Goal: Find contact information: Find contact information

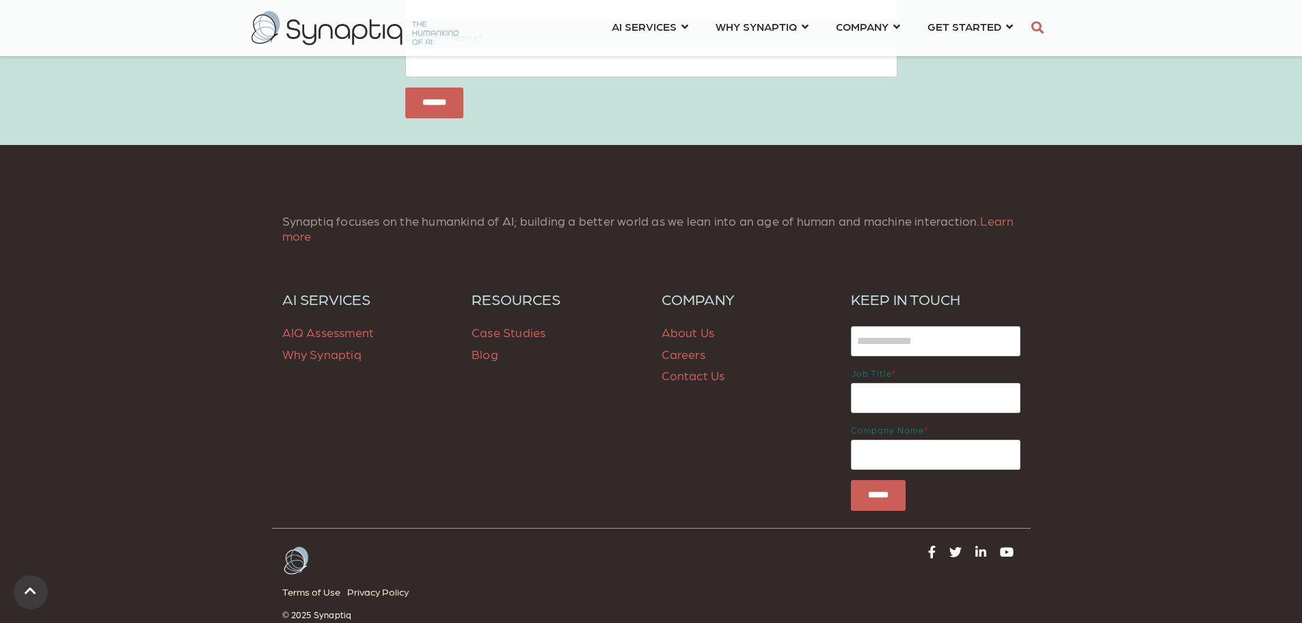
scroll to position [3272, 0]
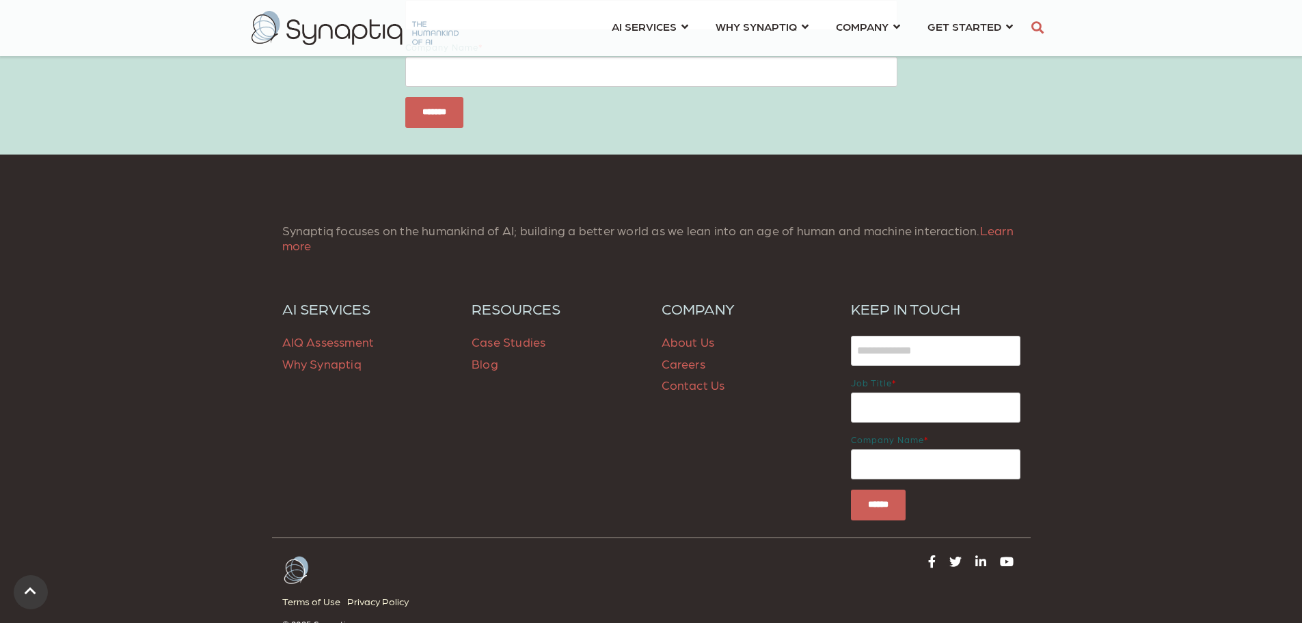
click at [694, 377] on link "Contact Us" at bounding box center [694, 384] width 64 height 14
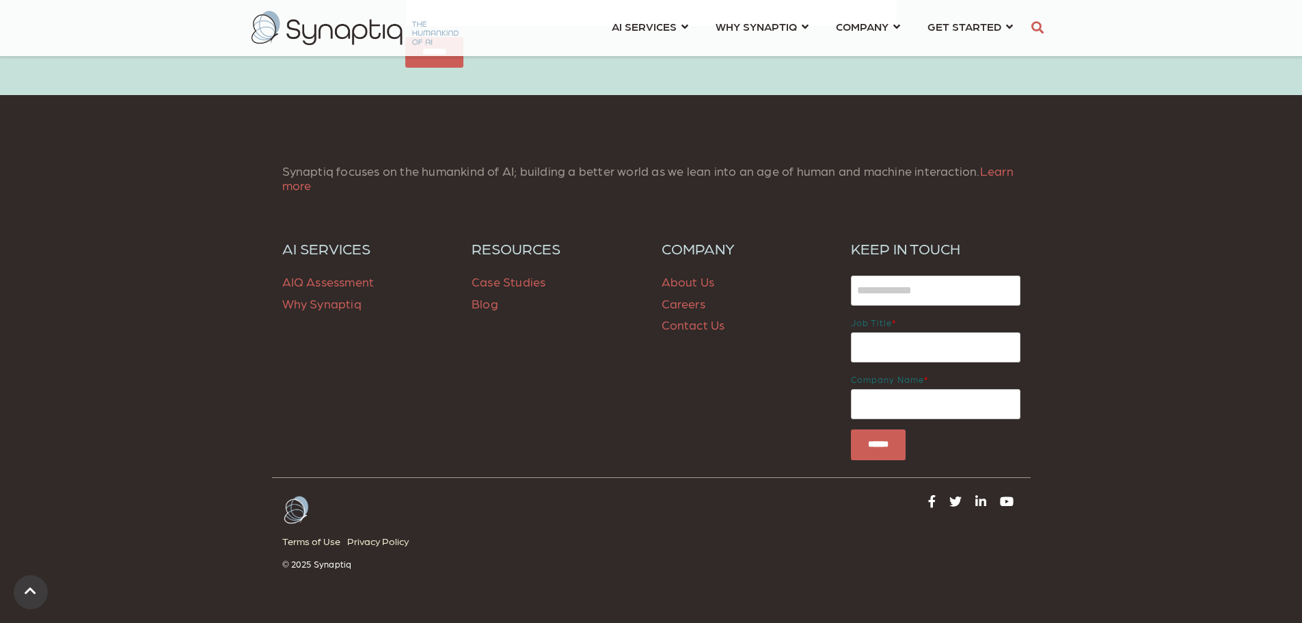
scroll to position [1079, 0]
click at [682, 287] on link "About Us" at bounding box center [688, 282] width 53 height 14
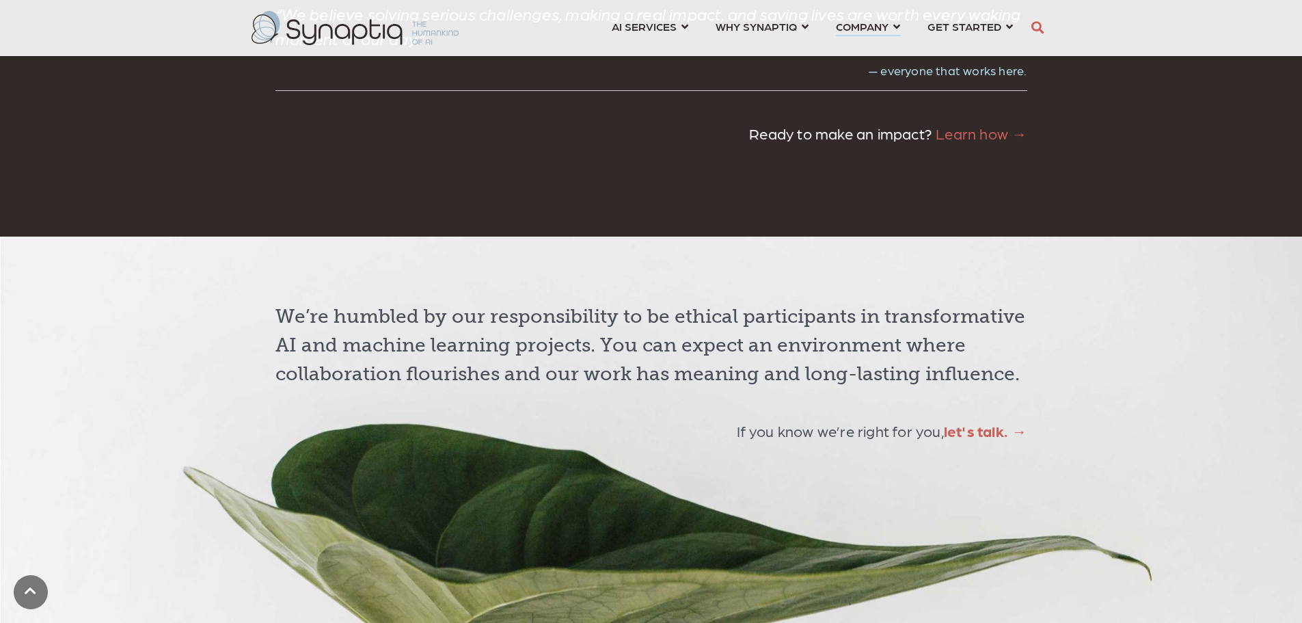
scroll to position [3636, 0]
